Goal: Task Accomplishment & Management: Complete application form

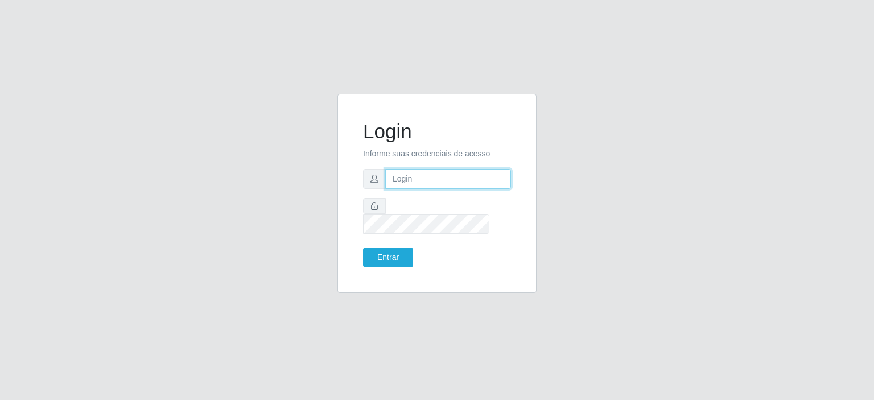
click at [426, 183] on input "text" at bounding box center [448, 179] width 126 height 20
click at [428, 189] on input "text" at bounding box center [448, 179] width 126 height 20
click at [428, 181] on input "text" at bounding box center [448, 179] width 126 height 20
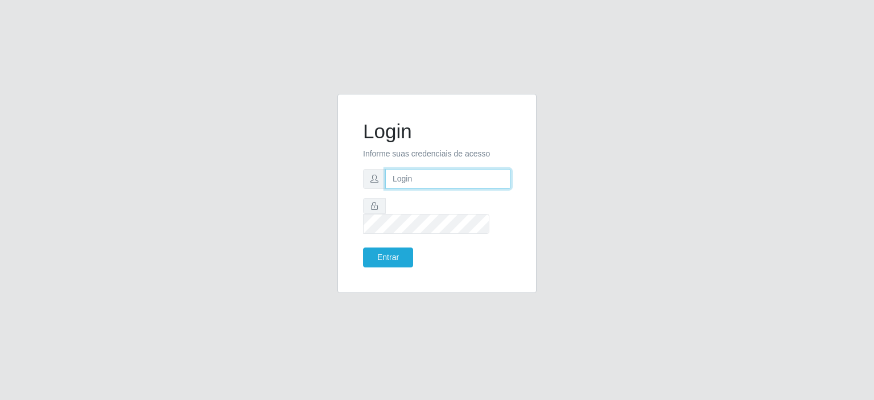
click at [428, 181] on input "text" at bounding box center [448, 179] width 126 height 20
type input "[EMAIL_ADDRESS][DOMAIN_NAME]"
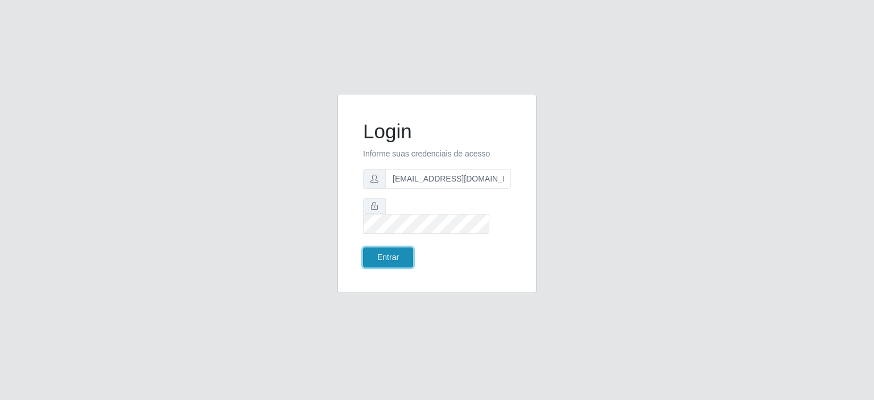
click at [385, 249] on button "Entrar" at bounding box center [388, 257] width 50 height 20
click at [397, 255] on button "Entrar" at bounding box center [388, 257] width 50 height 20
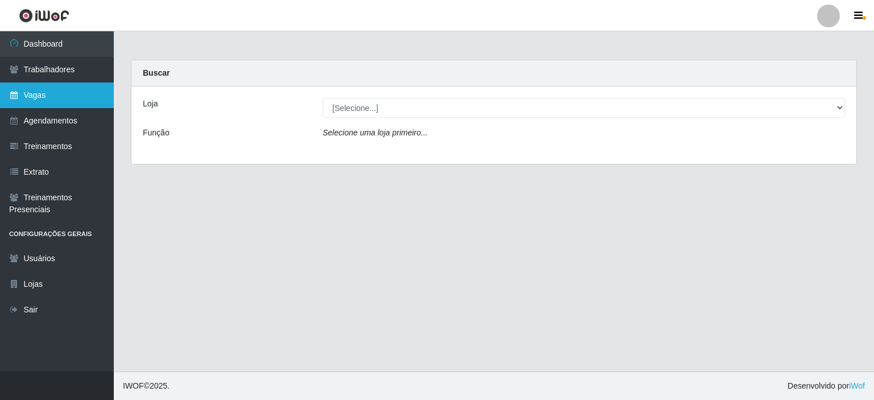
click at [68, 93] on link "Vagas" at bounding box center [57, 95] width 114 height 26
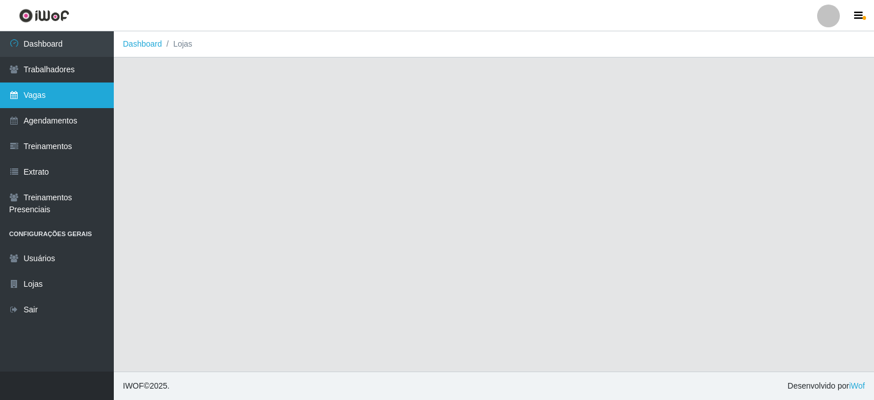
click at [82, 93] on link "Vagas" at bounding box center [57, 95] width 114 height 26
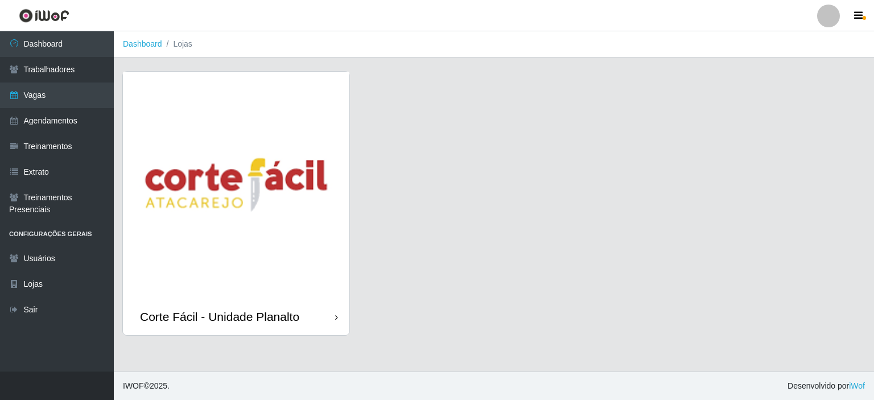
click at [193, 173] on img at bounding box center [236, 185] width 226 height 226
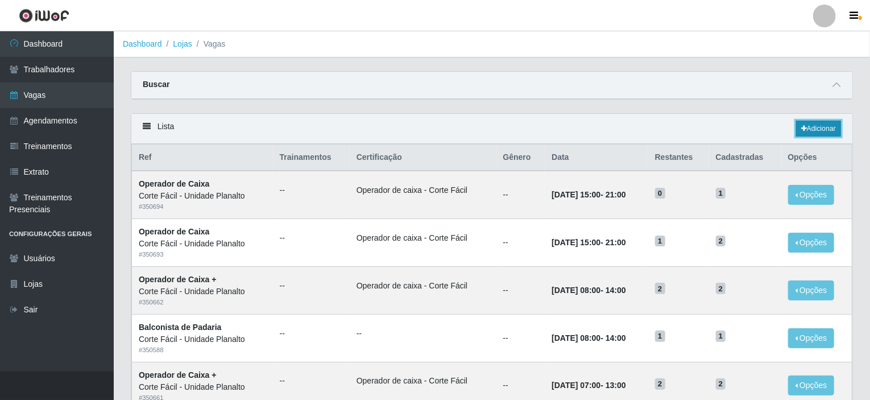
click at [822, 128] on link "Adicionar" at bounding box center [819, 129] width 45 height 16
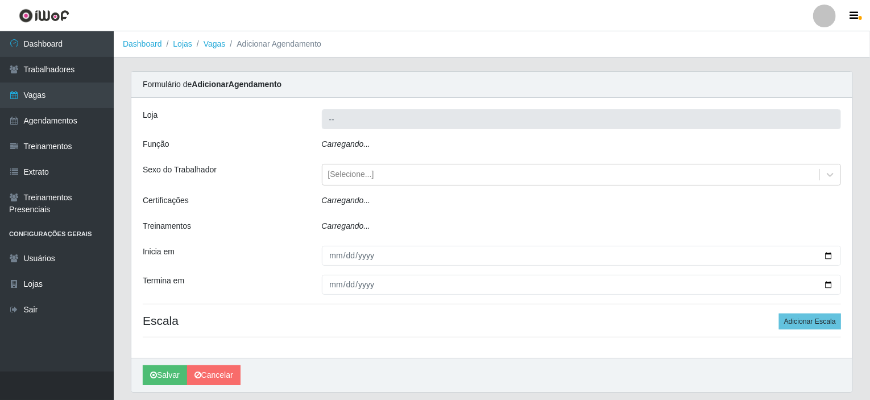
type input "Corte Fácil - Unidade Planalto"
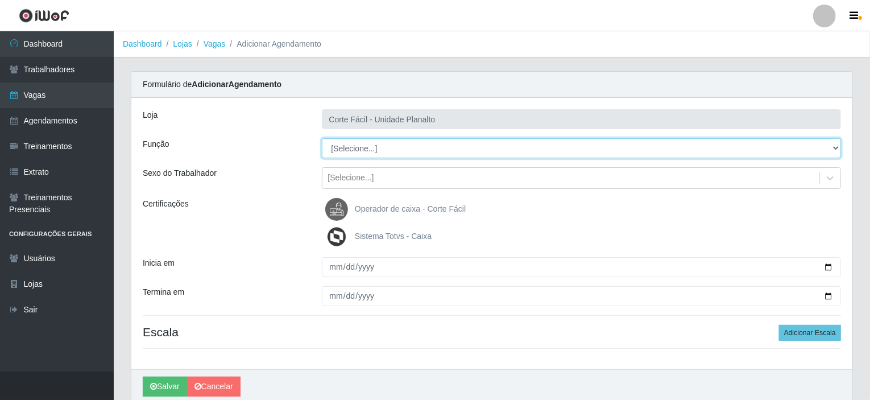
click at [409, 147] on select "[Selecione...] ASG ASG + ASG ++ Auxiliar de Estacionamento Auxiliar de Estacion…" at bounding box center [582, 148] width 520 height 20
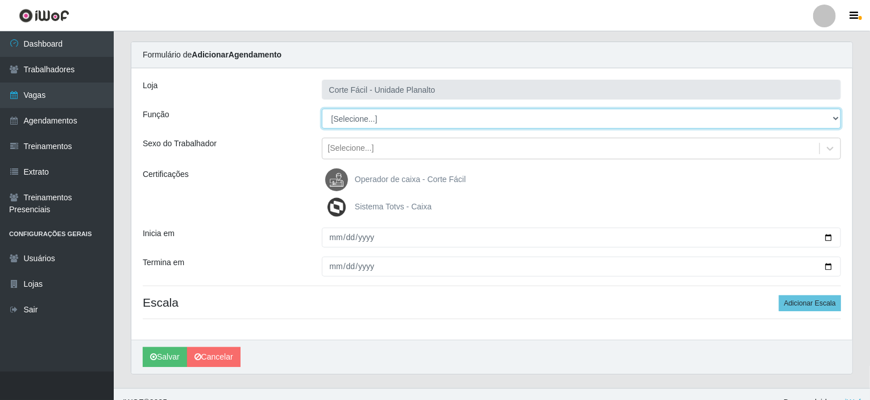
scroll to position [45, 0]
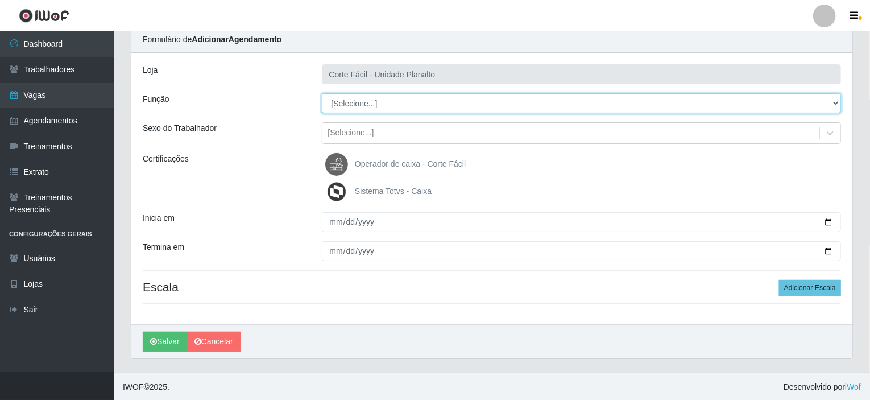
click at [407, 100] on select "[Selecione...] ASG ASG + ASG ++ Auxiliar de Estacionamento Auxiliar de Estacion…" at bounding box center [582, 103] width 520 height 20
click at [399, 104] on select "[Selecione...] ASG ASG + ASG ++ Auxiliar de Estacionamento Auxiliar de Estacion…" at bounding box center [582, 103] width 520 height 20
select select "22"
click at [322, 93] on select "[Selecione...] ASG ASG + ASG ++ Auxiliar de Estacionamento Auxiliar de Estacion…" at bounding box center [582, 103] width 520 height 20
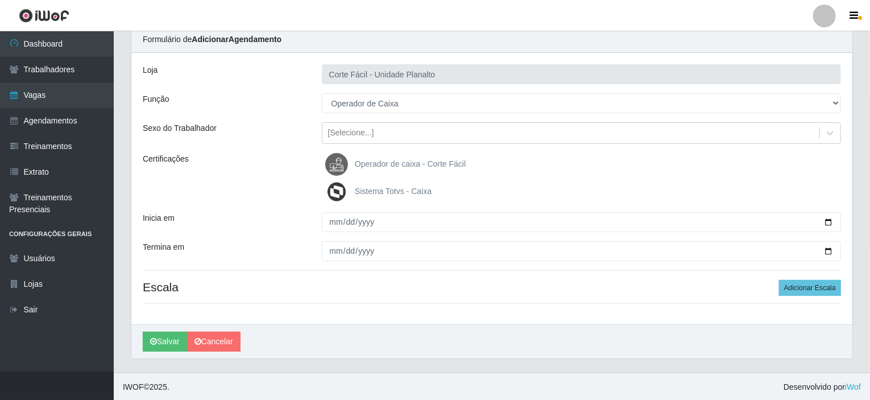
click at [395, 167] on span "Operador de caixa - Corte Fácil" at bounding box center [410, 163] width 111 height 9
click at [0, 0] on input "Operador de caixa - Corte Fácil" at bounding box center [0, 0] width 0 height 0
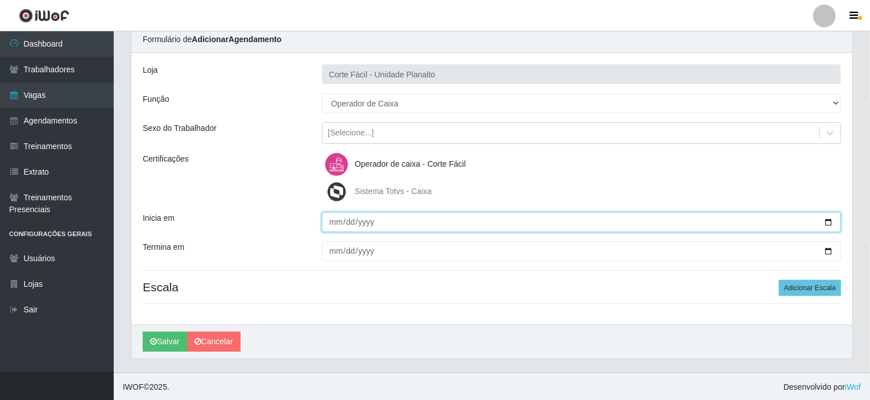
click at [830, 218] on input "Inicia em" at bounding box center [582, 222] width 520 height 20
type input "[DATE]"
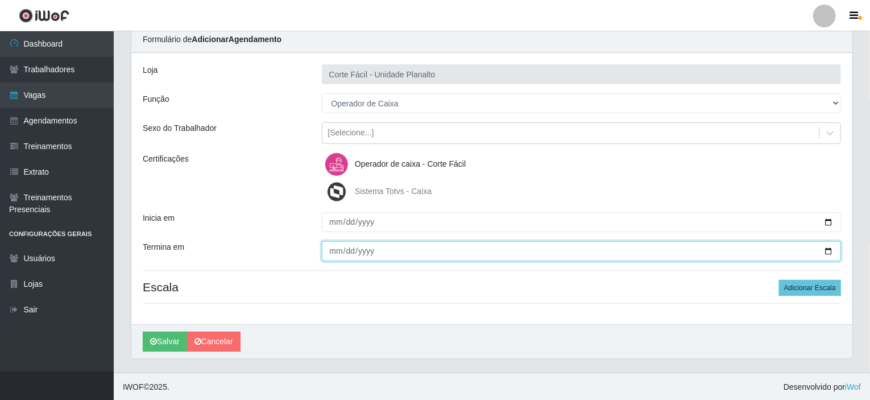
click at [837, 251] on input "Termina em" at bounding box center [582, 251] width 520 height 20
drag, startPoint x: 826, startPoint y: 251, endPoint x: 819, endPoint y: 249, distance: 7.9
click at [826, 251] on input "Termina em" at bounding box center [582, 251] width 520 height 20
type input "[DATE]"
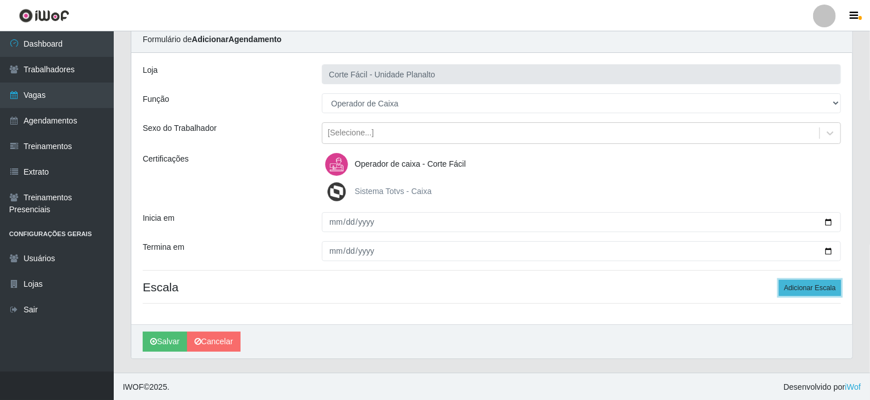
click at [810, 291] on button "Adicionar Escala" at bounding box center [810, 288] width 62 height 16
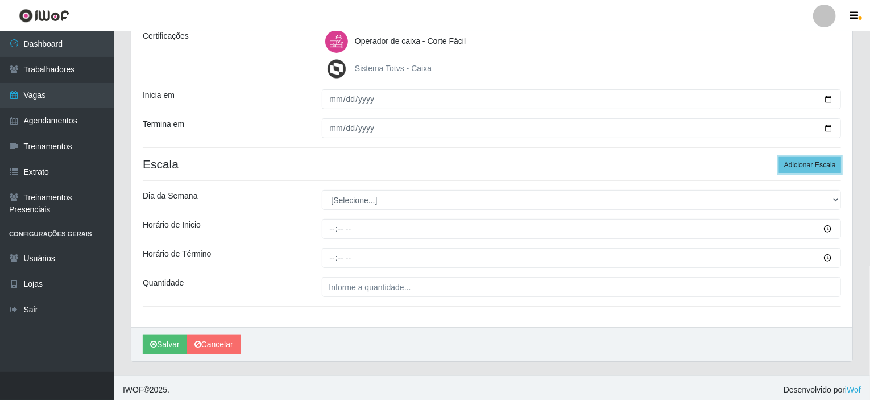
scroll to position [171, 0]
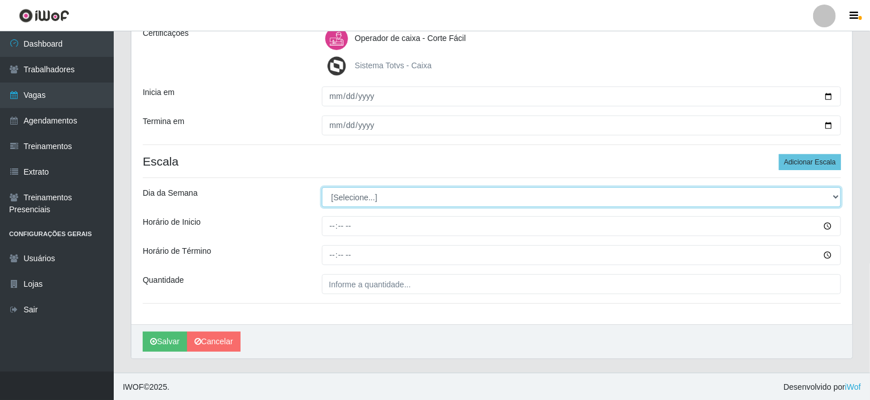
click at [348, 199] on select "[Selecione...] Segunda Terça Quarta Quinta Sexta Sábado Domingo" at bounding box center [582, 197] width 520 height 20
select select "6"
click at [322, 187] on select "[Selecione...] Segunda Terça Quarta Quinta Sexta Sábado Domingo" at bounding box center [582, 197] width 520 height 20
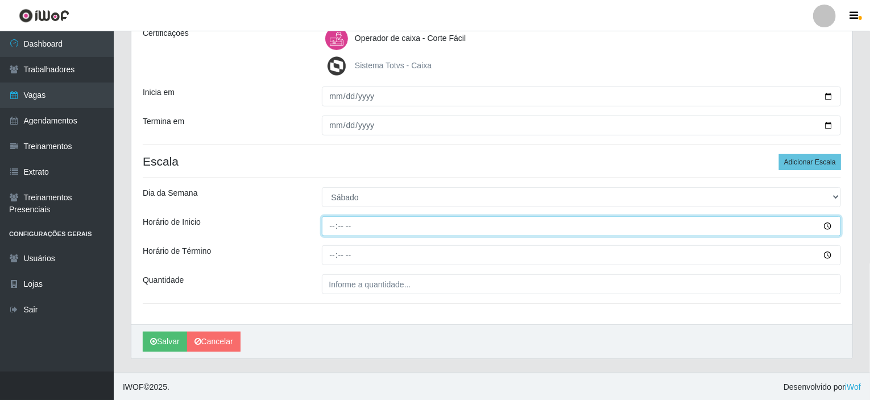
click at [330, 226] on input "Horário de Inicio" at bounding box center [582, 226] width 520 height 20
type input "10:00"
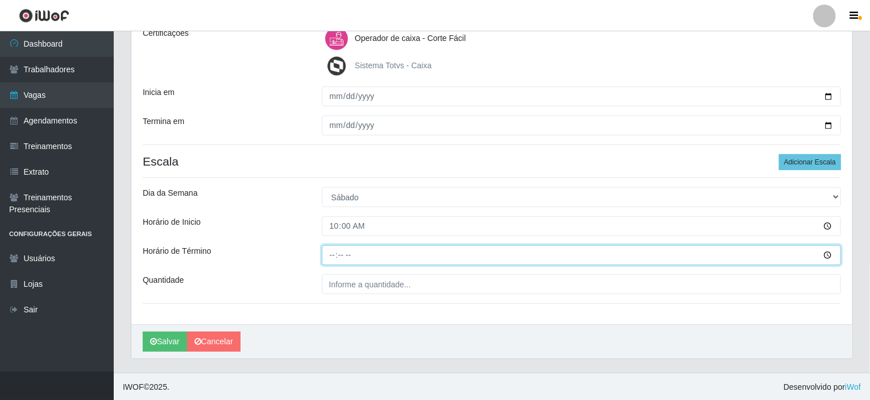
click at [331, 251] on input "Horário de Término" at bounding box center [582, 255] width 520 height 20
type input "16:00"
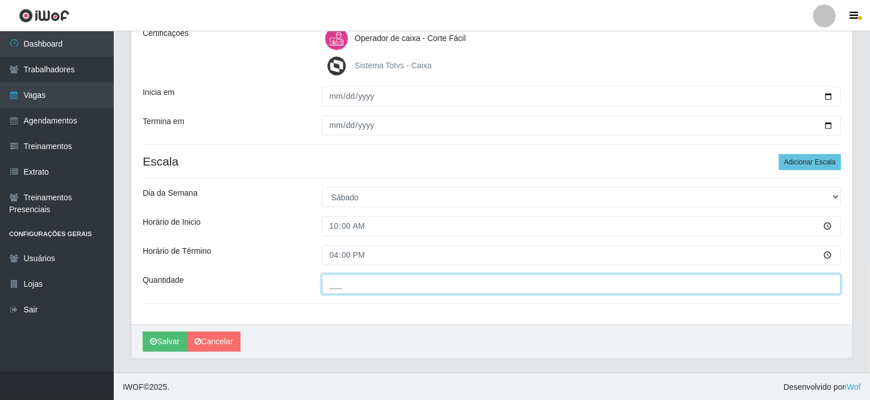
click at [360, 286] on input "___" at bounding box center [582, 284] width 520 height 20
type input "001"
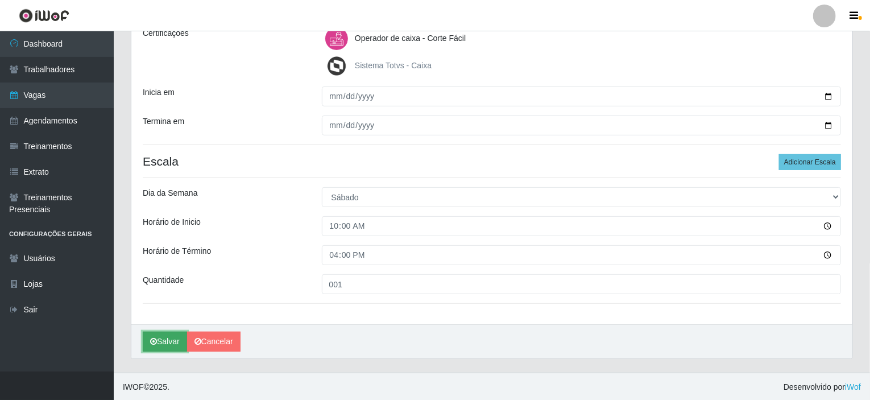
click at [162, 345] on button "Salvar" at bounding box center [165, 342] width 44 height 20
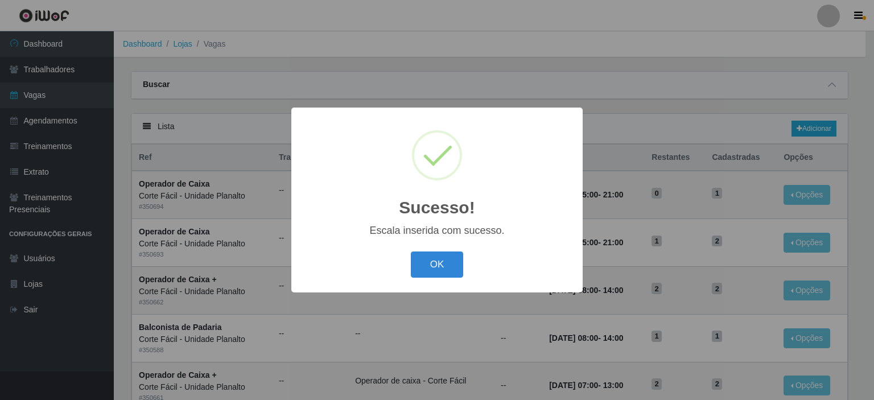
click at [410, 259] on div "OK Cancel" at bounding box center [437, 264] width 269 height 32
click at [433, 269] on button "OK" at bounding box center [437, 264] width 53 height 27
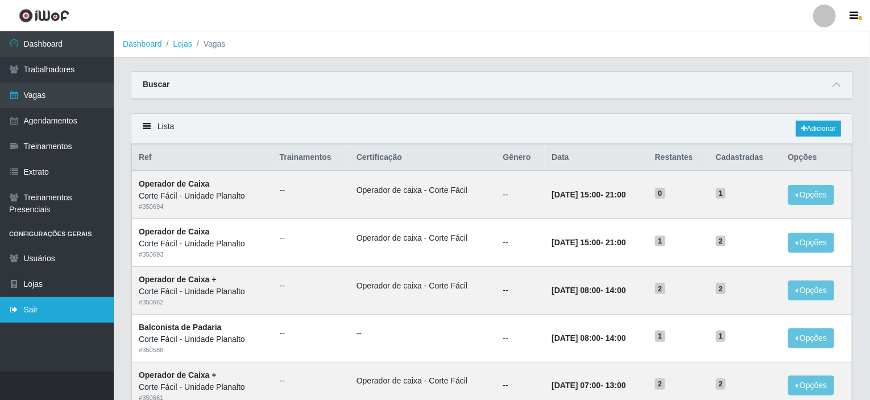
click at [43, 304] on link "Sair" at bounding box center [57, 310] width 114 height 26
